Goal: Find specific page/section: Find specific page/section

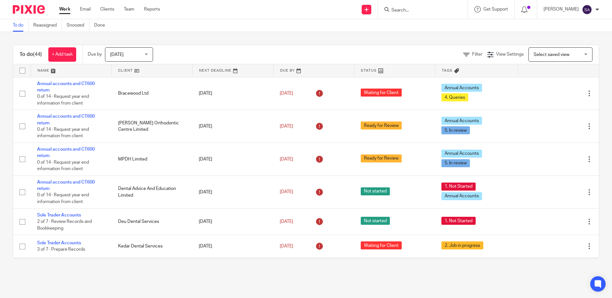
click at [433, 12] on input "Search" at bounding box center [420, 11] width 58 height 6
click at [432, 12] on input "Search" at bounding box center [420, 11] width 58 height 6
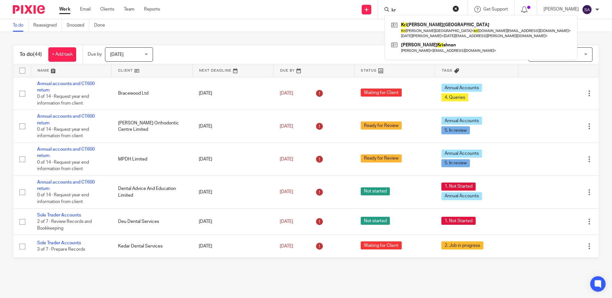
type input "k"
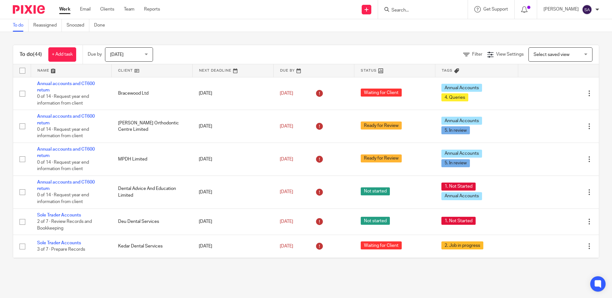
click at [407, 8] on input "Search" at bounding box center [420, 11] width 58 height 6
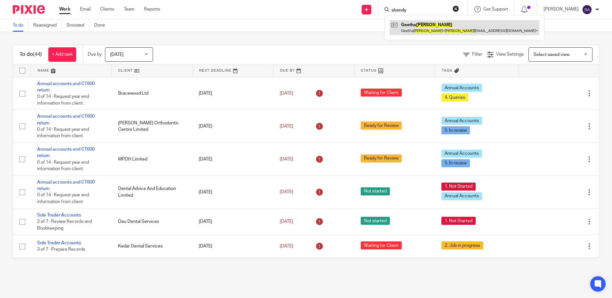
type input "shendy"
click at [417, 25] on link at bounding box center [464, 27] width 150 height 15
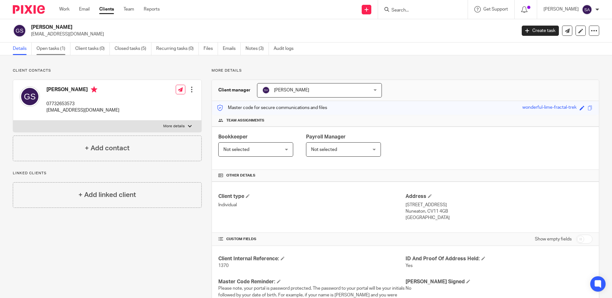
click at [49, 47] on link "Open tasks (1)" at bounding box center [53, 49] width 34 height 12
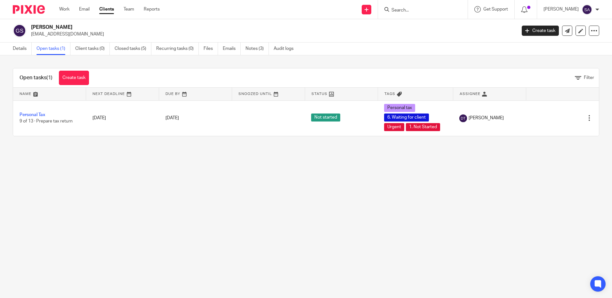
click at [408, 10] on input "Search" at bounding box center [420, 11] width 58 height 6
type input "krishna"
click at [428, 23] on link at bounding box center [443, 27] width 108 height 15
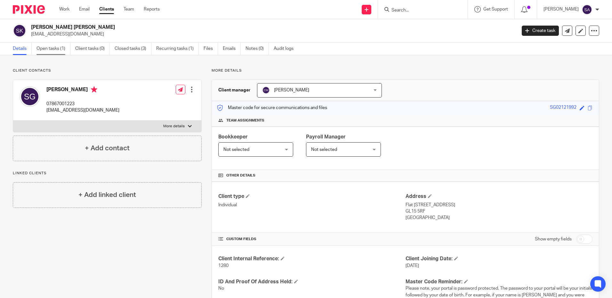
click at [49, 46] on link "Open tasks (1)" at bounding box center [53, 49] width 34 height 12
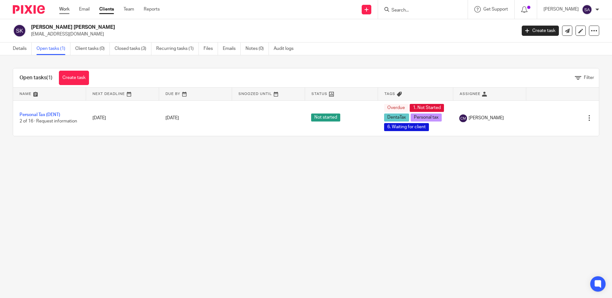
click at [61, 9] on link "Work" at bounding box center [64, 9] width 10 height 6
